Goal: Ask a question

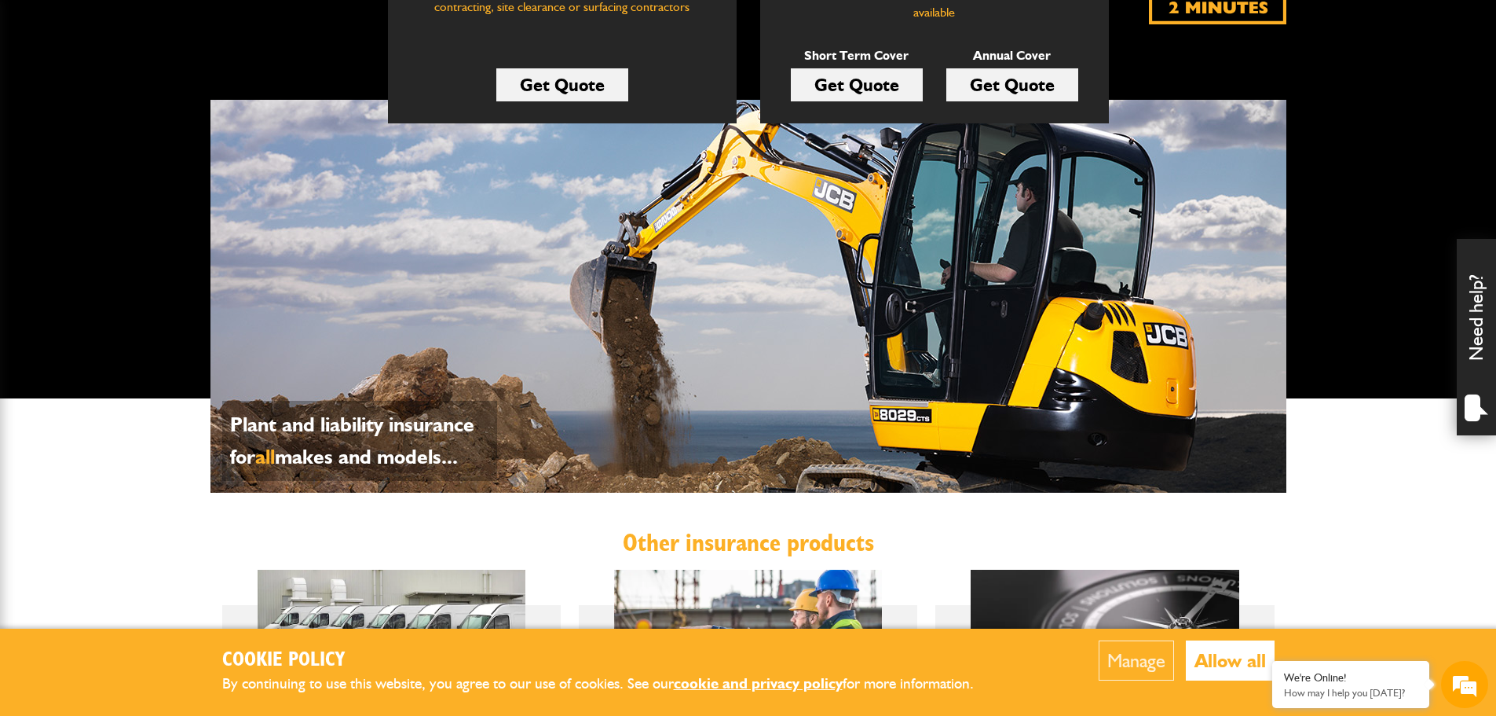
scroll to position [550, 0]
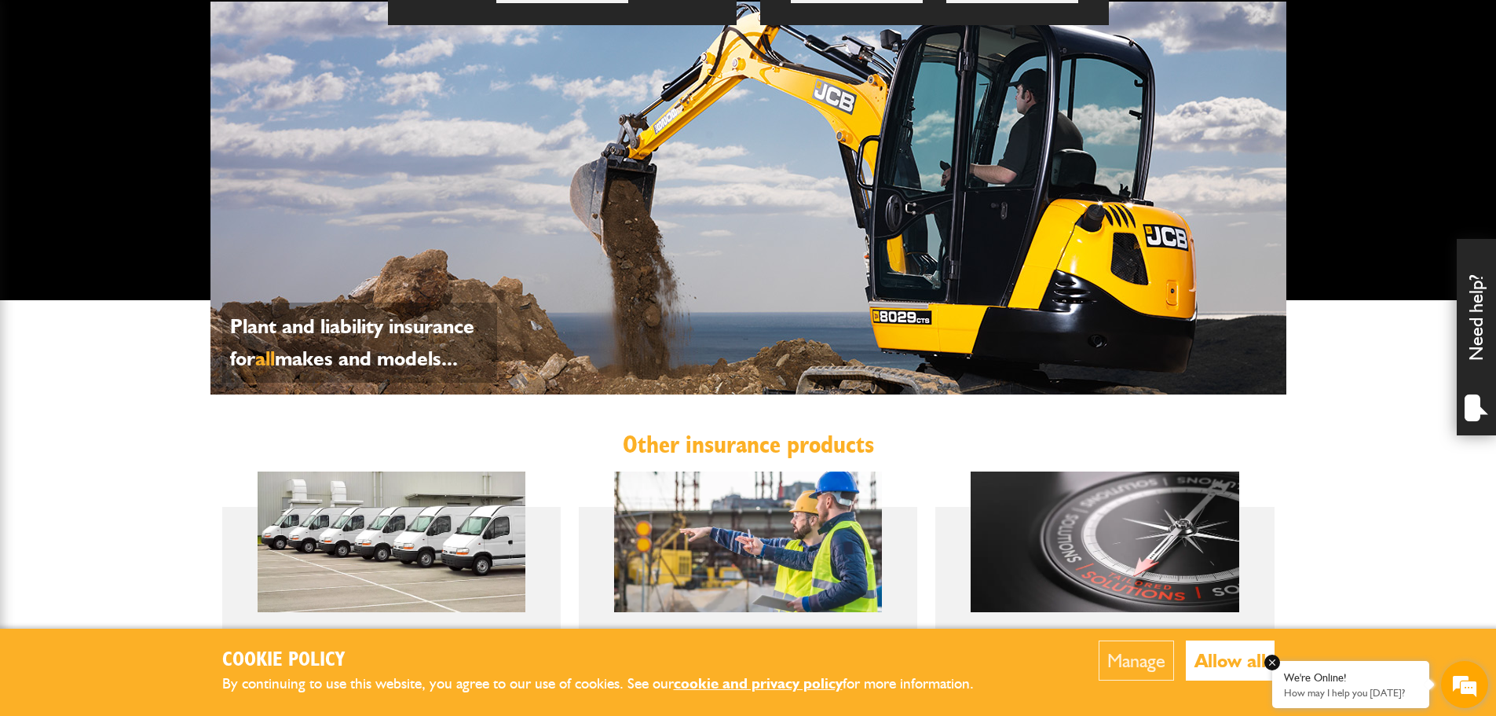
click at [1276, 666] on em at bounding box center [1273, 662] width 16 height 16
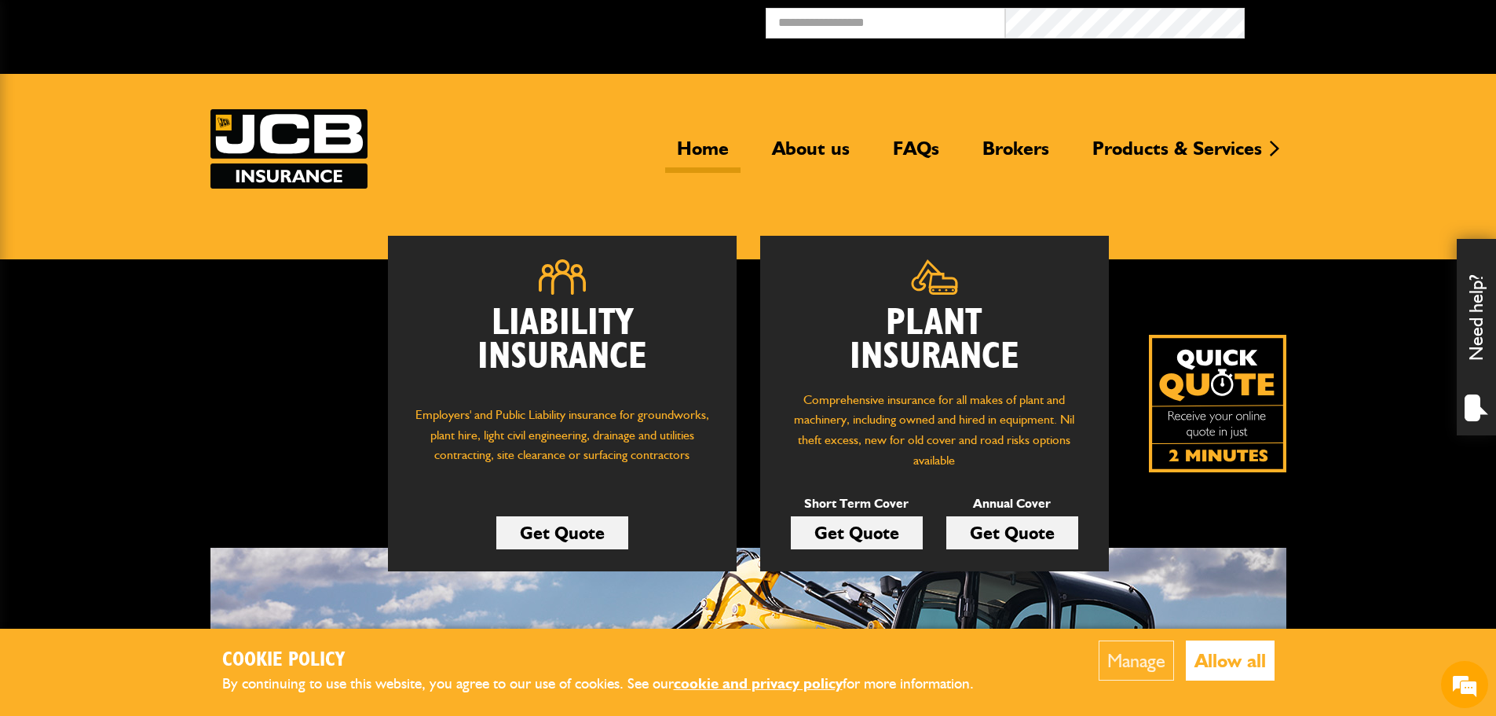
scroll to position [0, 0]
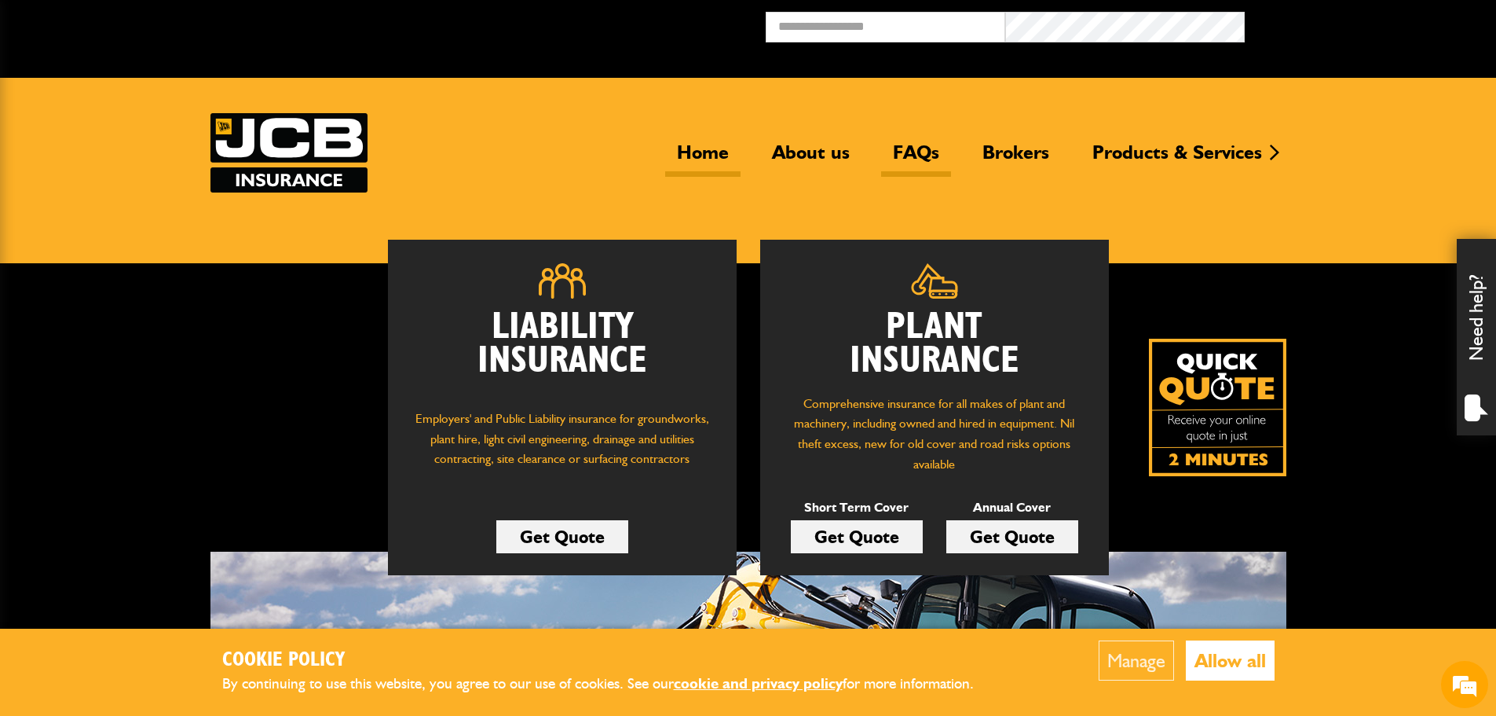
click at [918, 155] on link "FAQs" at bounding box center [916, 159] width 70 height 36
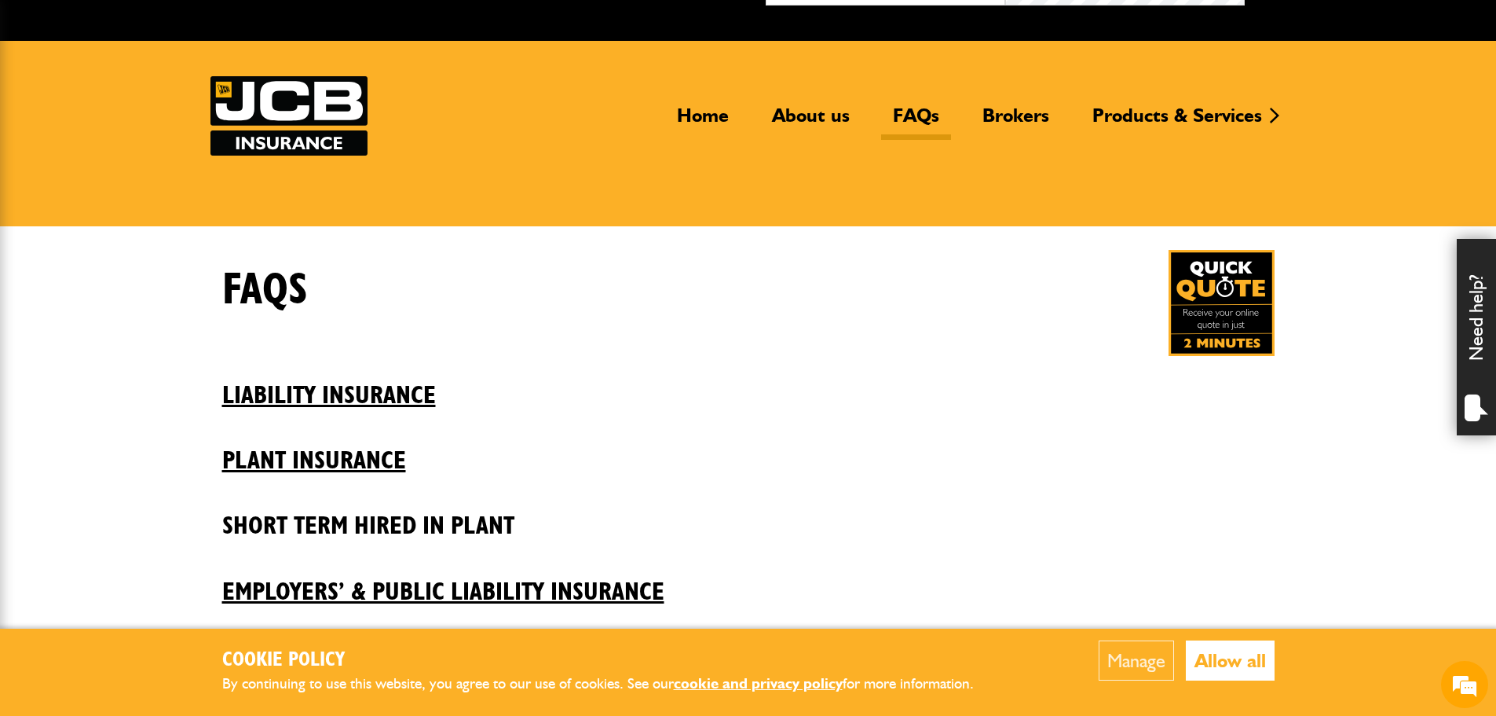
scroll to position [157, 0]
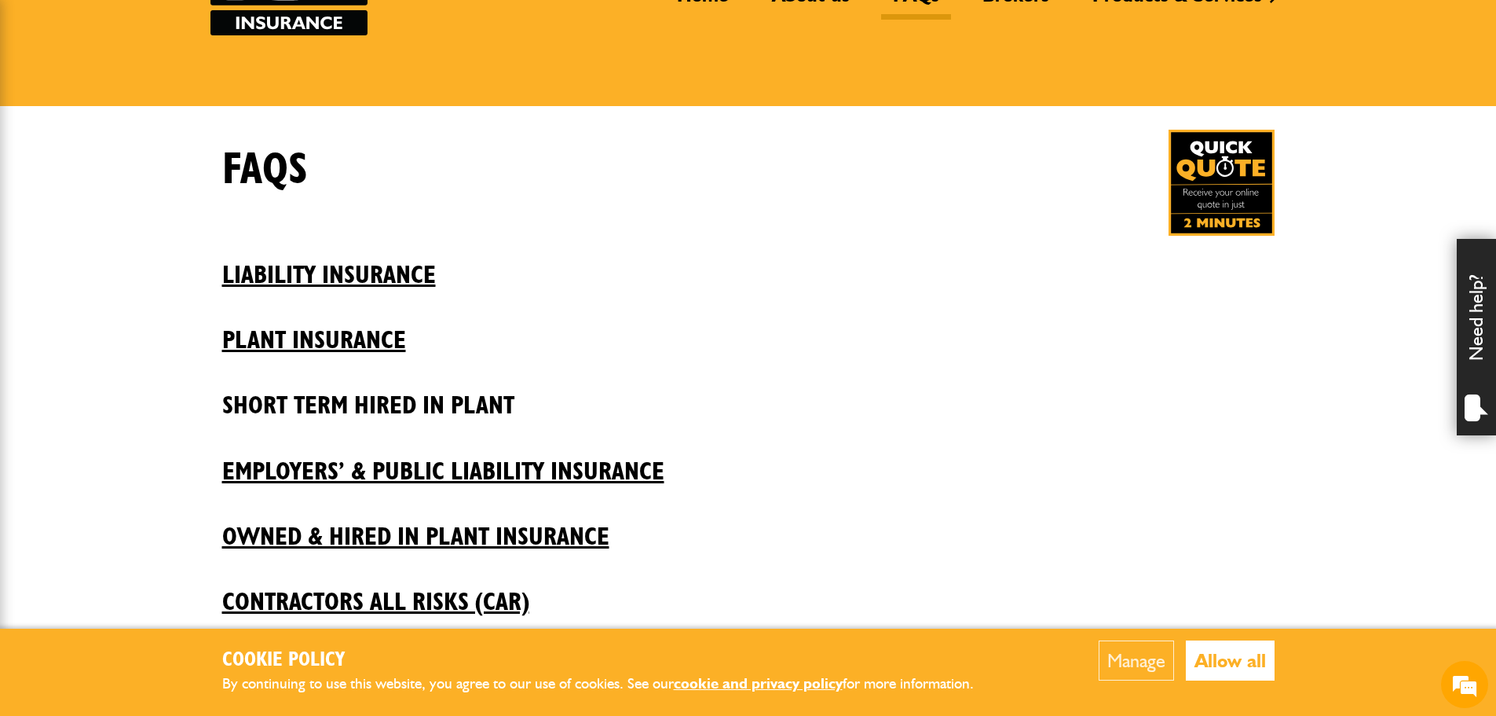
click at [489, 398] on h2 "Short Term Hired In Plant" at bounding box center [748, 393] width 1053 height 53
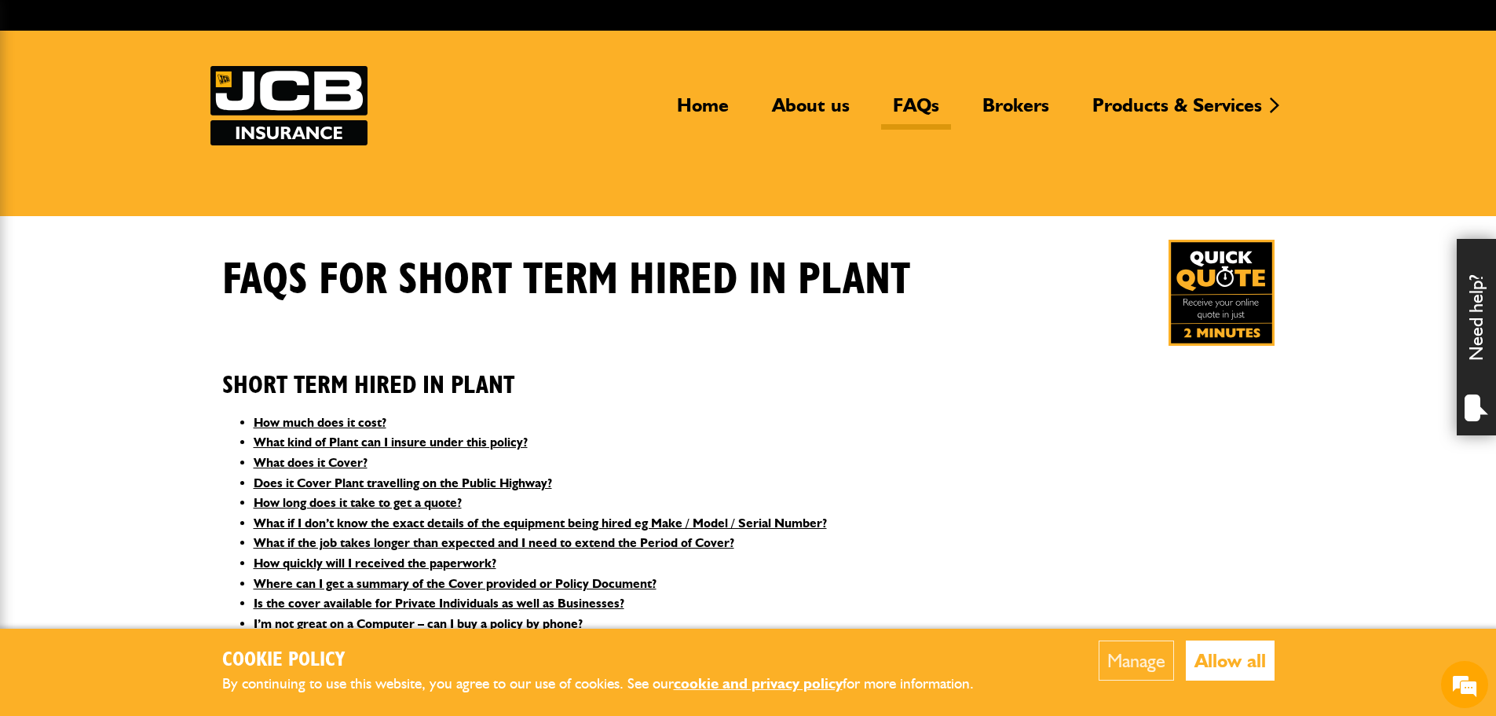
scroll to position [157, 0]
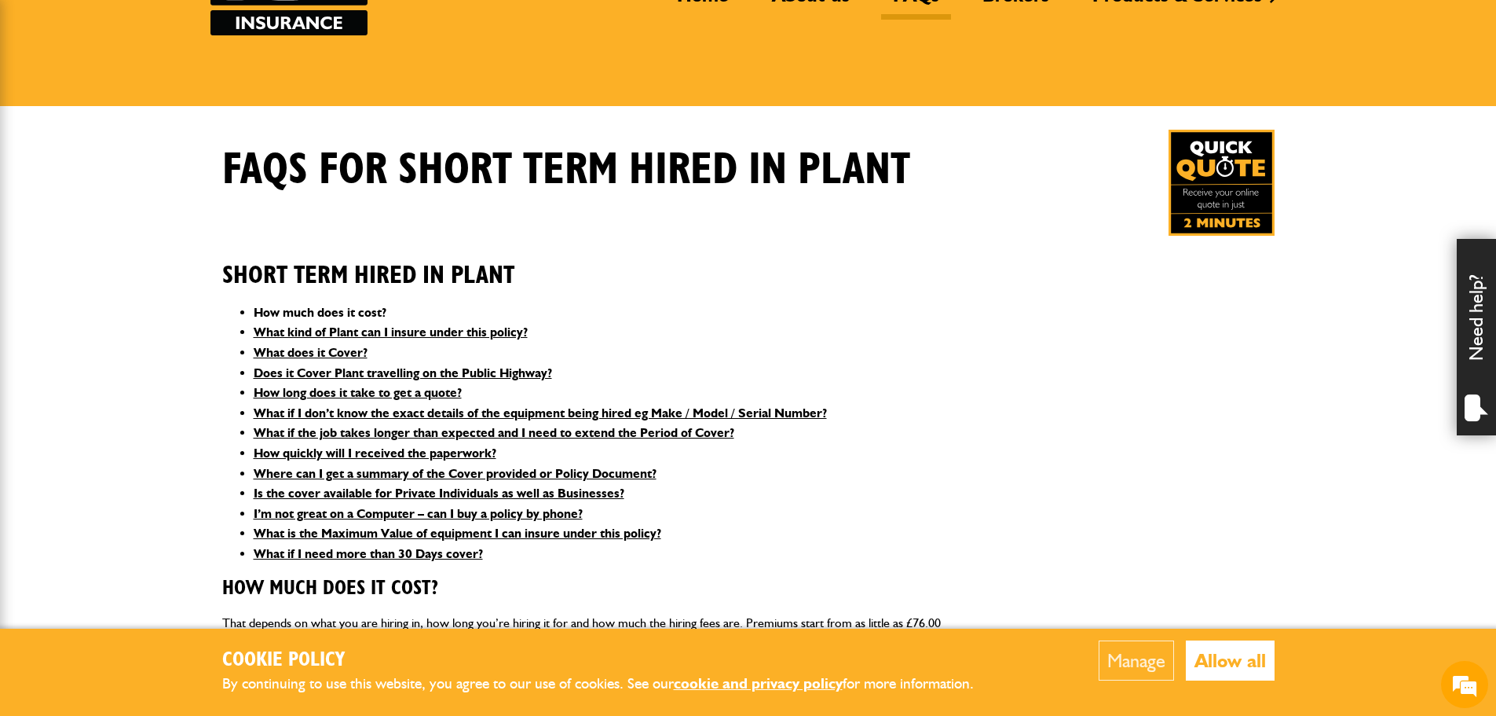
click at [363, 314] on link "How much does it cost?" at bounding box center [320, 312] width 133 height 15
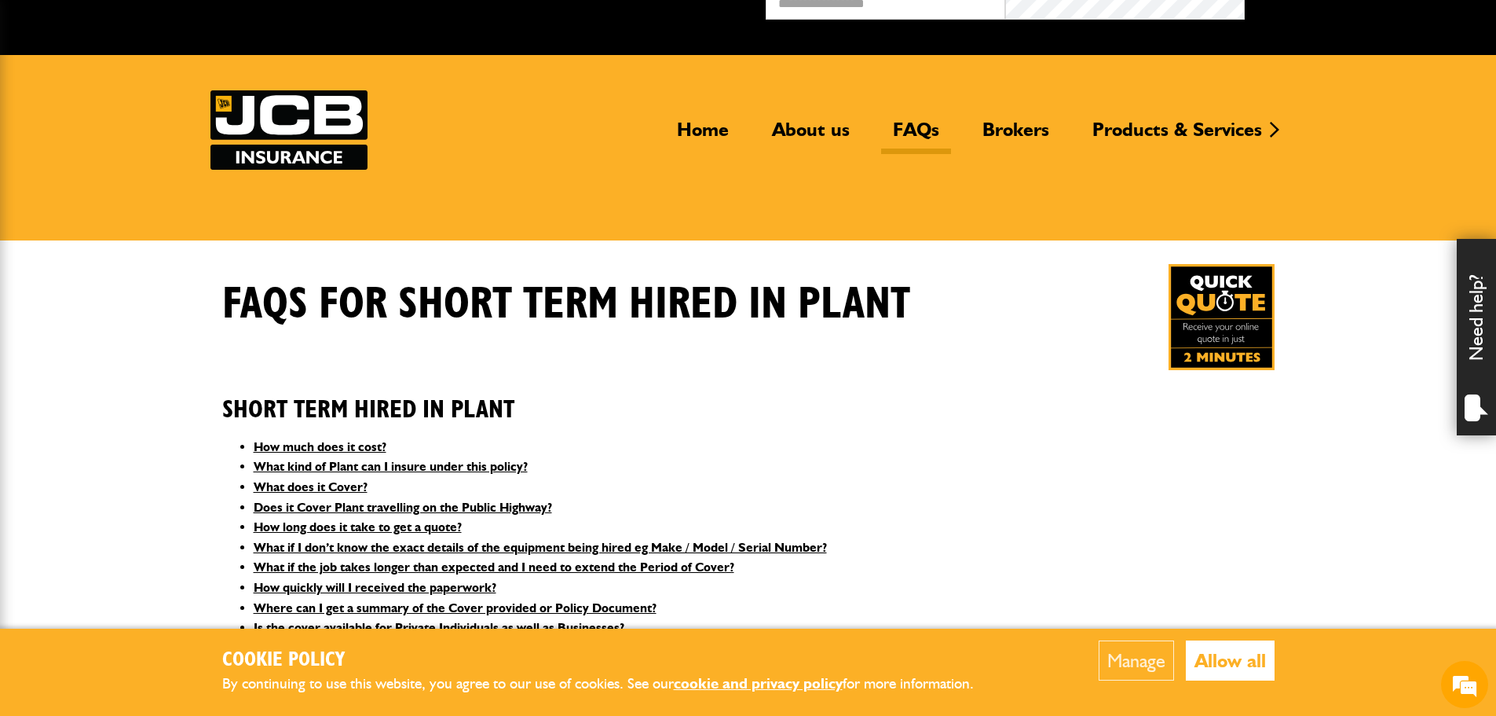
scroll to position [0, 0]
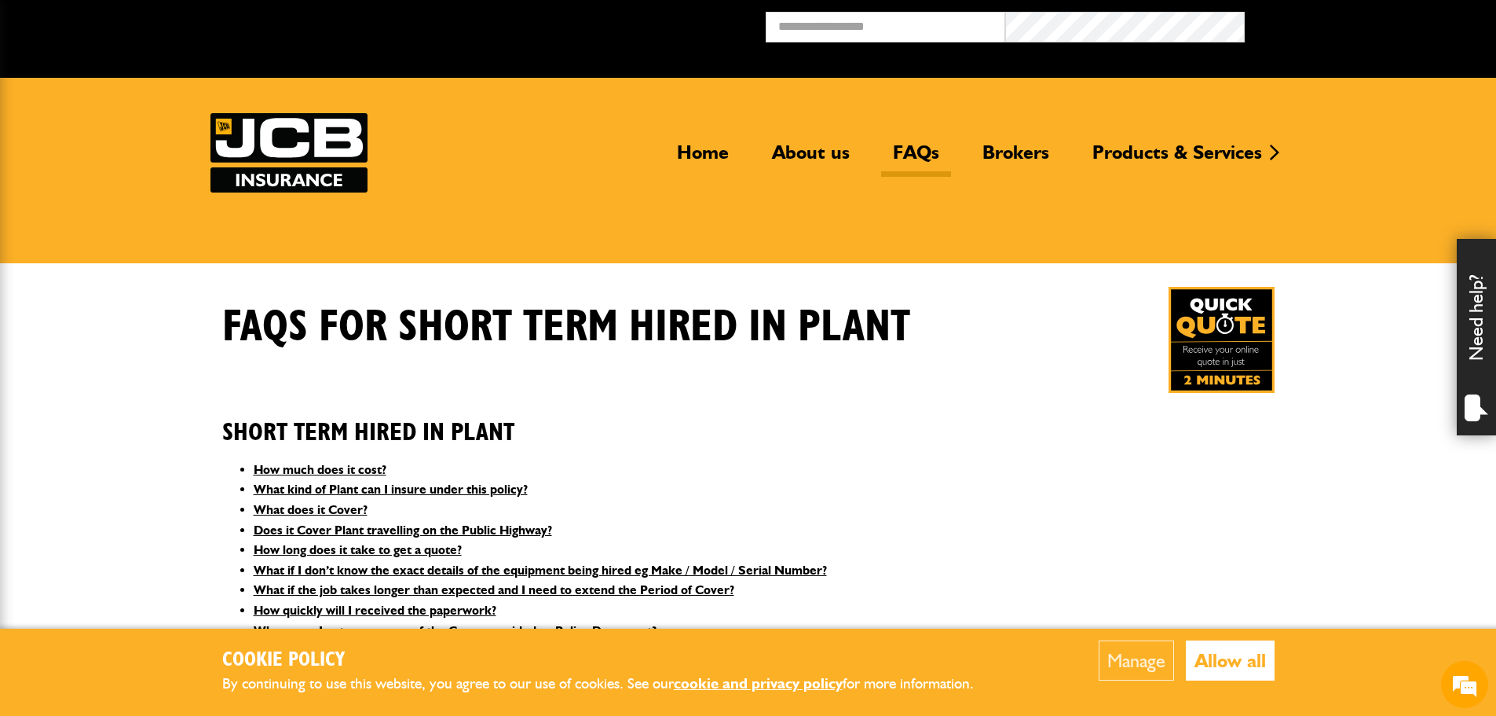
click at [1467, 313] on div "Need help?" at bounding box center [1476, 337] width 39 height 196
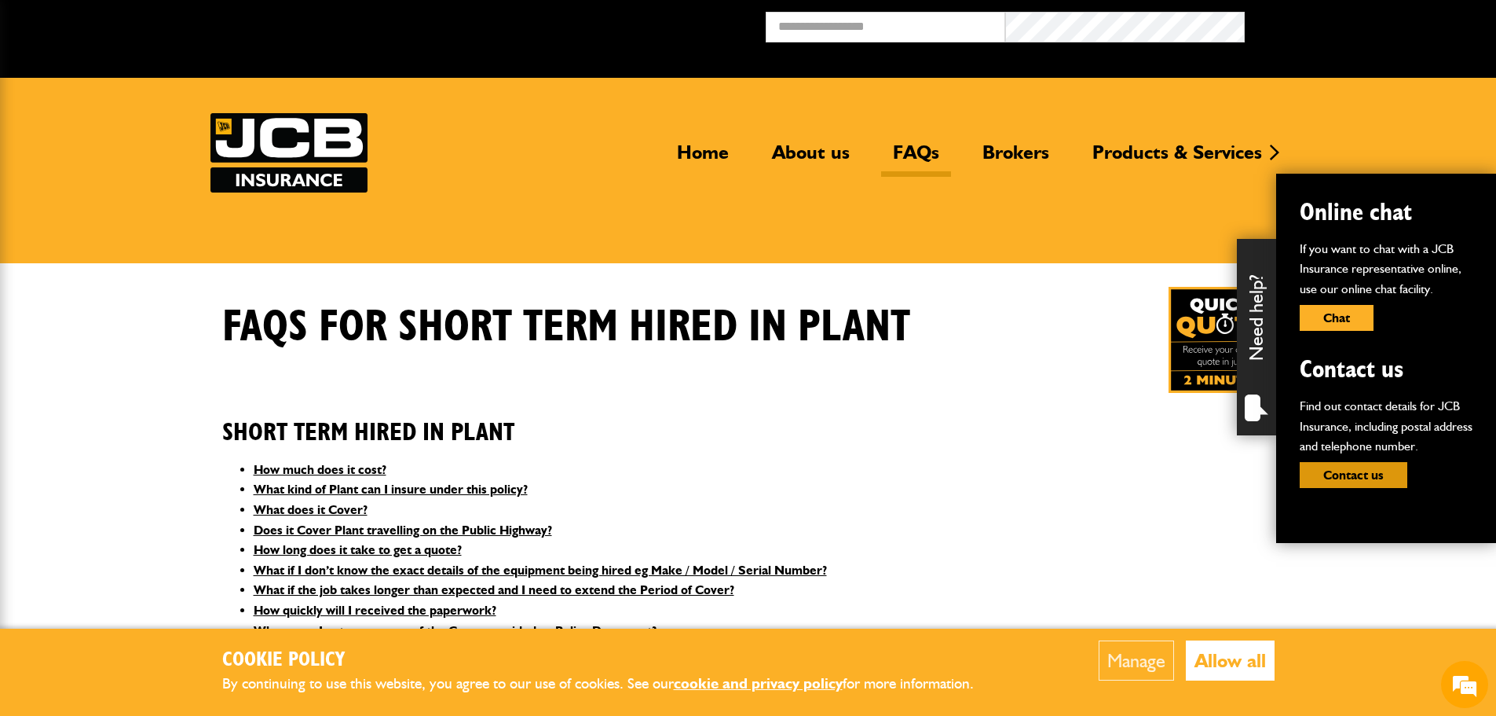
click at [1352, 469] on button "Contact us" at bounding box center [1354, 475] width 108 height 26
